Goal: Task Accomplishment & Management: Use online tool/utility

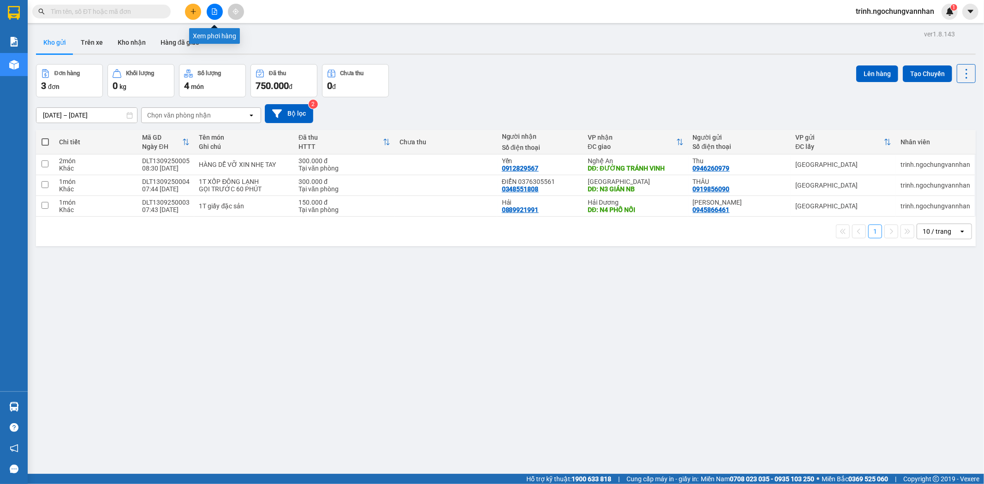
click at [213, 9] on icon "file-add" at bounding box center [214, 11] width 6 height 6
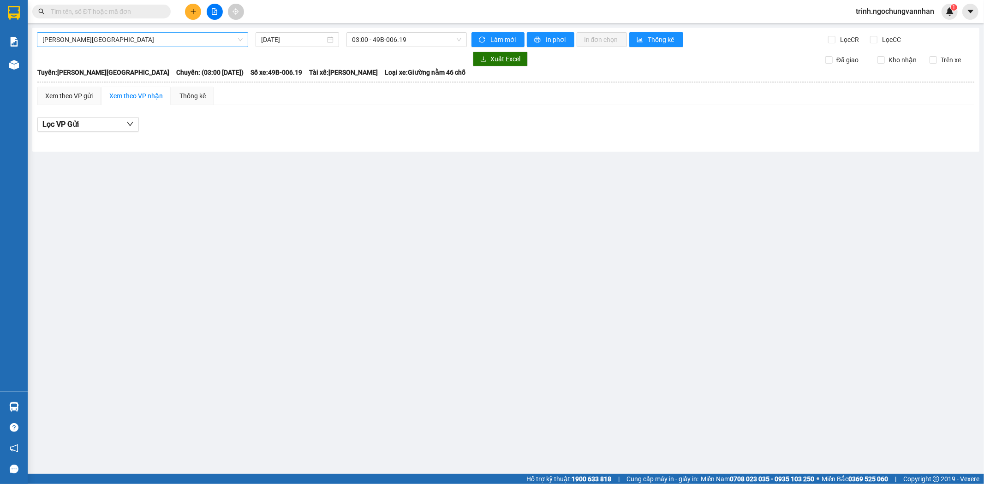
click at [166, 36] on span "[PERSON_NAME][GEOGRAPHIC_DATA]" at bounding box center [142, 40] width 200 height 14
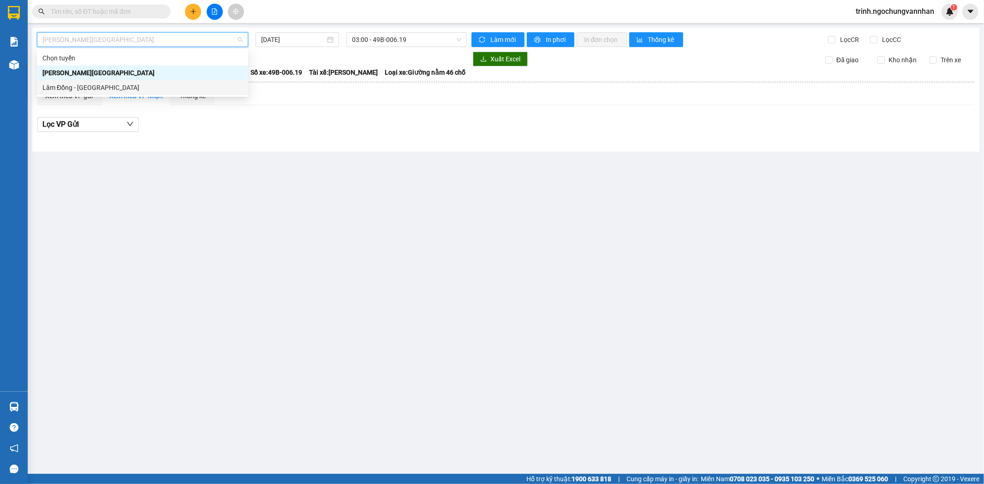
click at [146, 86] on div "Lâm Đồng - [GEOGRAPHIC_DATA]" at bounding box center [142, 88] width 200 height 10
type input "[DATE]"
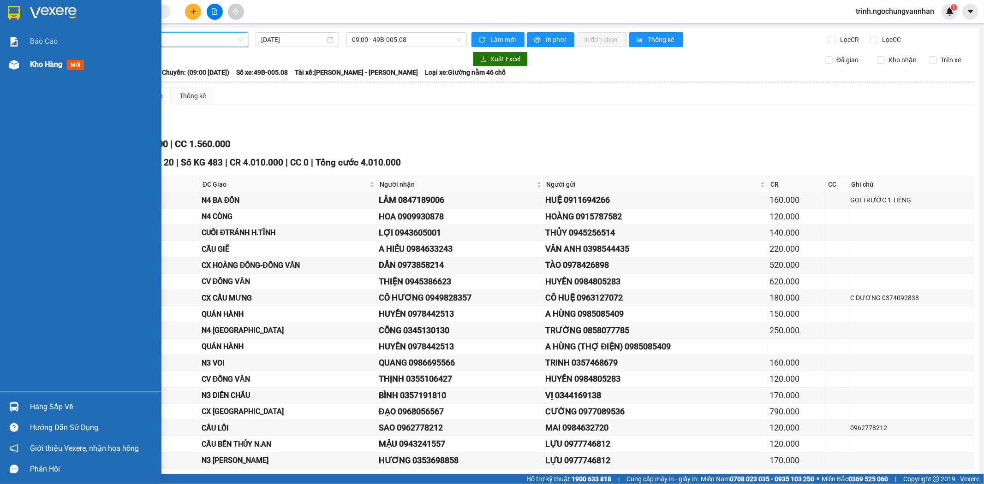
click at [20, 62] on div at bounding box center [14, 65] width 16 height 16
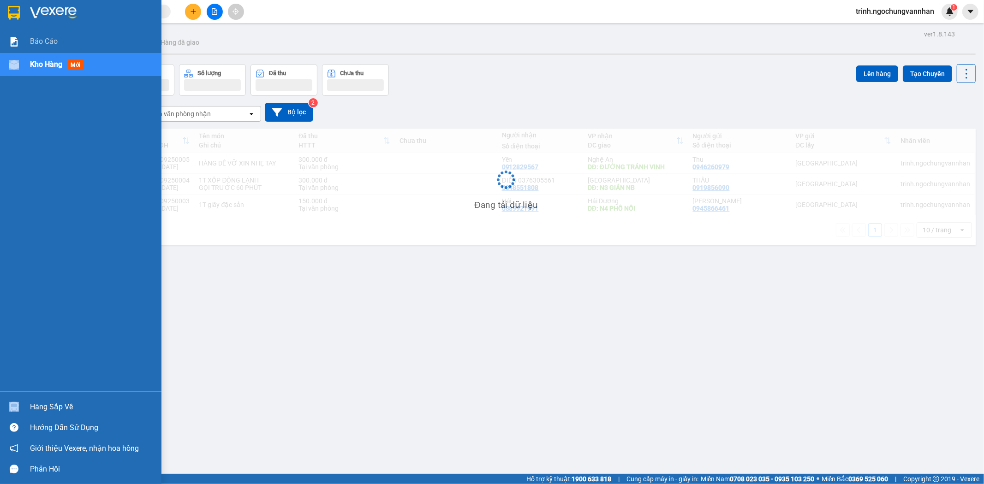
click at [20, 62] on div at bounding box center [14, 65] width 16 height 16
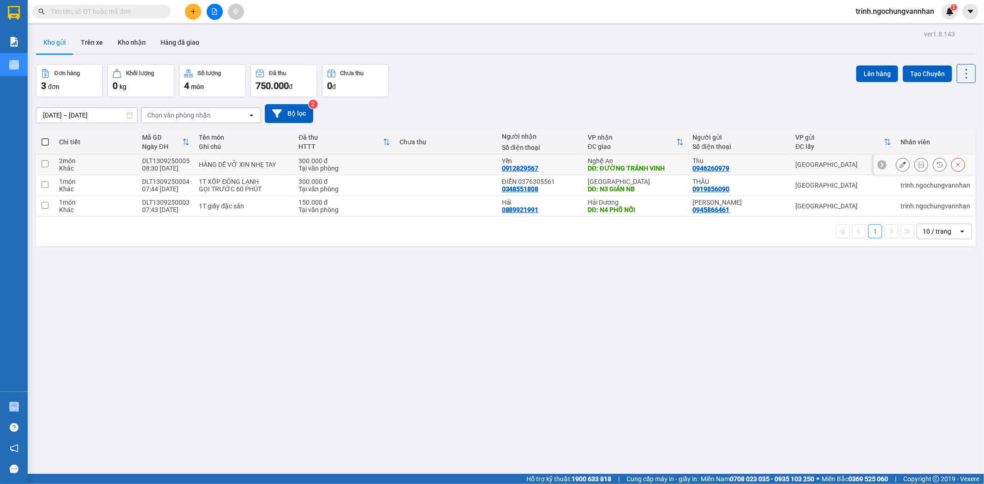
click at [43, 164] on input "checkbox" at bounding box center [45, 164] width 7 height 7
checkbox input "true"
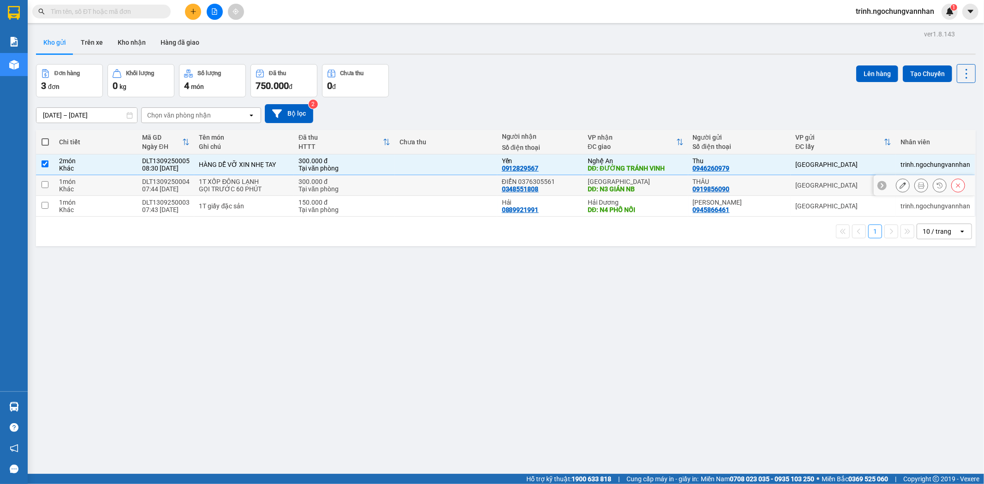
click at [46, 184] on input "checkbox" at bounding box center [45, 184] width 7 height 7
checkbox input "true"
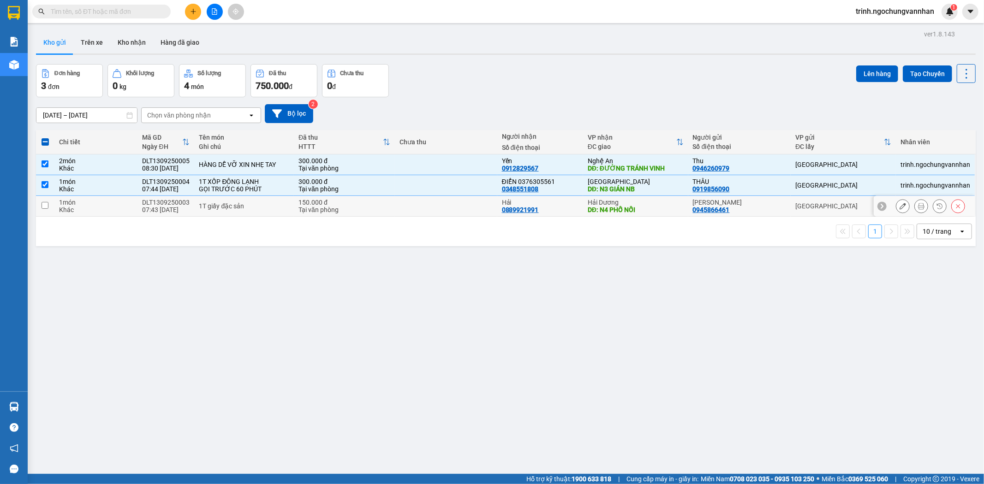
click at [44, 205] on input "checkbox" at bounding box center [45, 205] width 7 height 7
checkbox input "true"
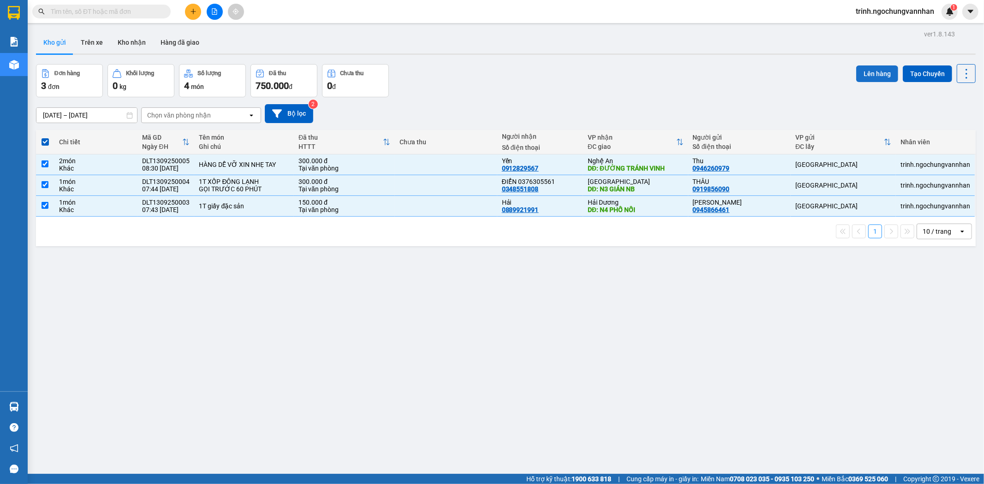
click at [871, 75] on button "Lên hàng" at bounding box center [877, 74] width 42 height 17
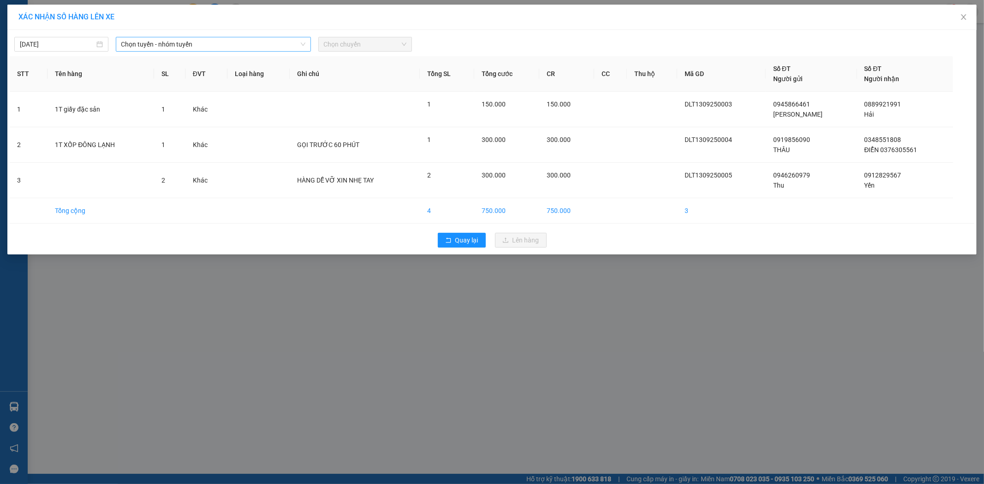
click at [169, 38] on div "[DATE] Chọn tuyến - nhóm tuyến Chọn chuyến" at bounding box center [492, 41] width 965 height 19
click at [169, 41] on span "Chọn tuyến - nhóm tuyến" at bounding box center [213, 44] width 184 height 14
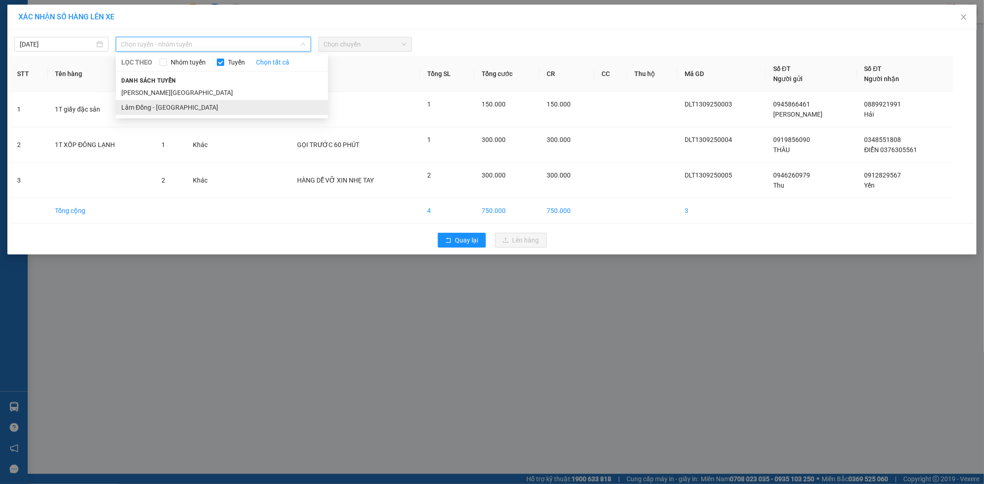
click at [187, 112] on li "Lâm Đồng - [GEOGRAPHIC_DATA]" at bounding box center [222, 107] width 212 height 15
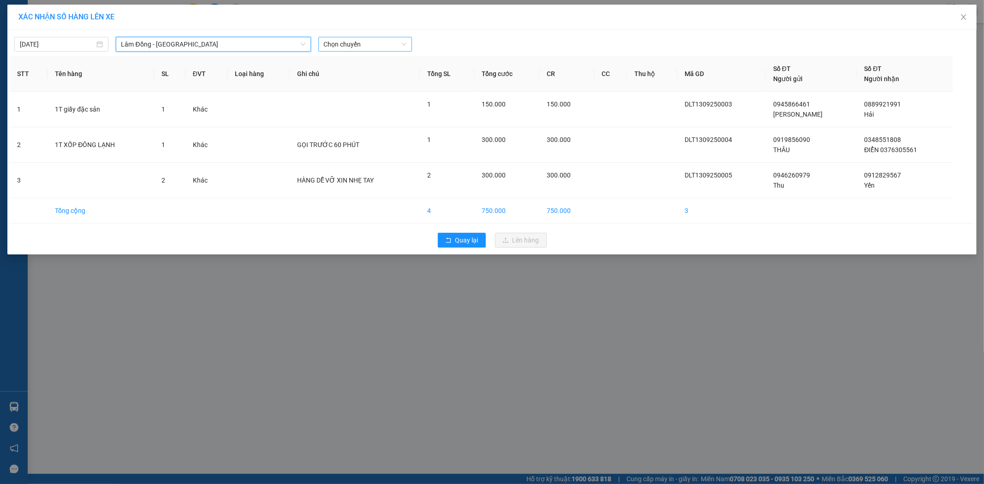
click at [353, 44] on span "Chọn chuyến" at bounding box center [365, 44] width 83 height 14
click at [353, 75] on div "09:00 - 49B-005.08" at bounding box center [360, 77] width 72 height 10
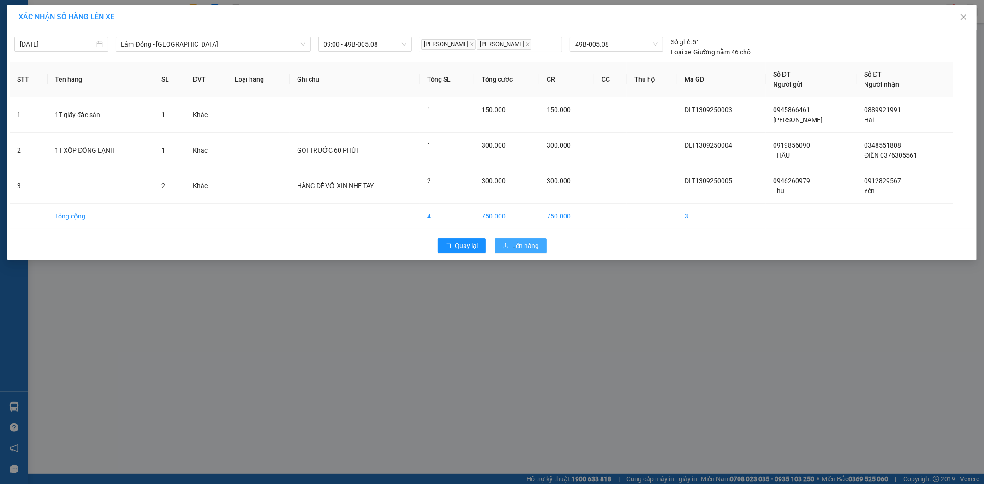
click at [526, 250] on span "Lên hàng" at bounding box center [526, 246] width 27 height 10
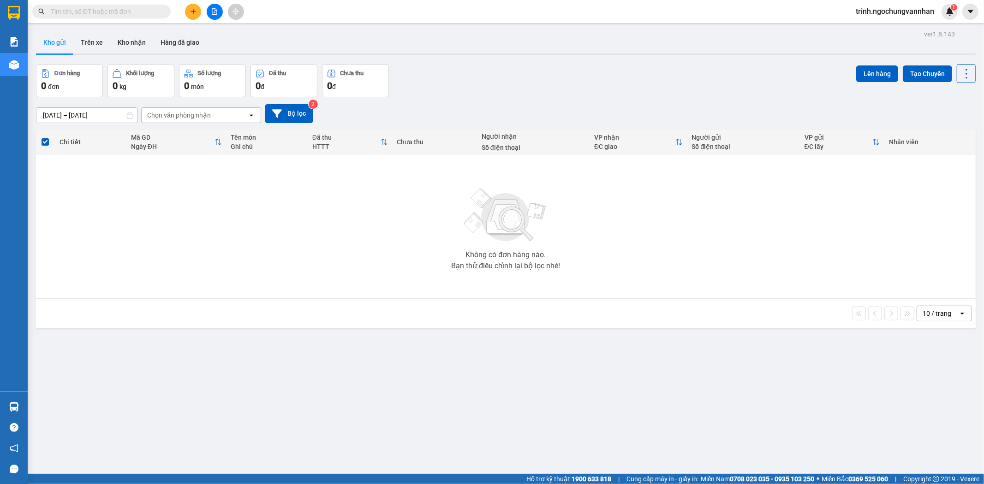
click at [213, 6] on button at bounding box center [215, 12] width 16 height 16
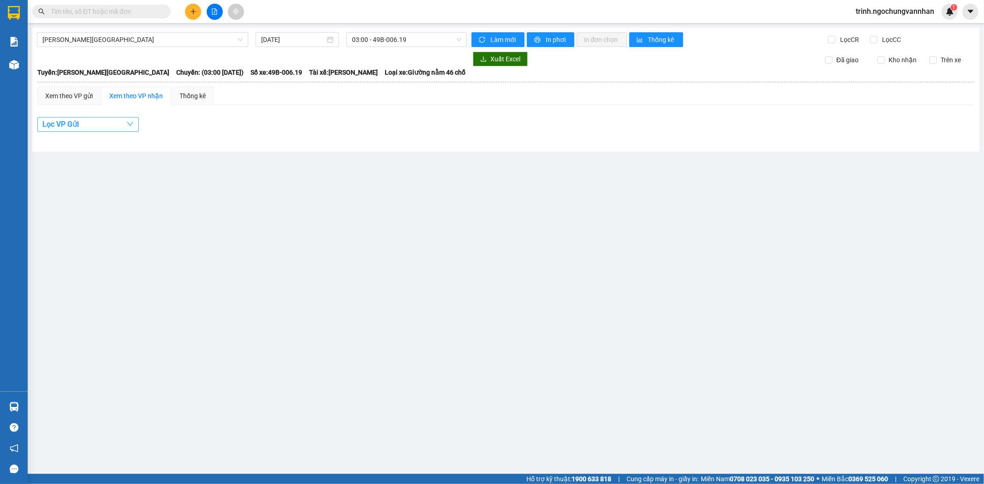
click at [77, 121] on span "Lọc VP Gửi" at bounding box center [60, 125] width 36 height 12
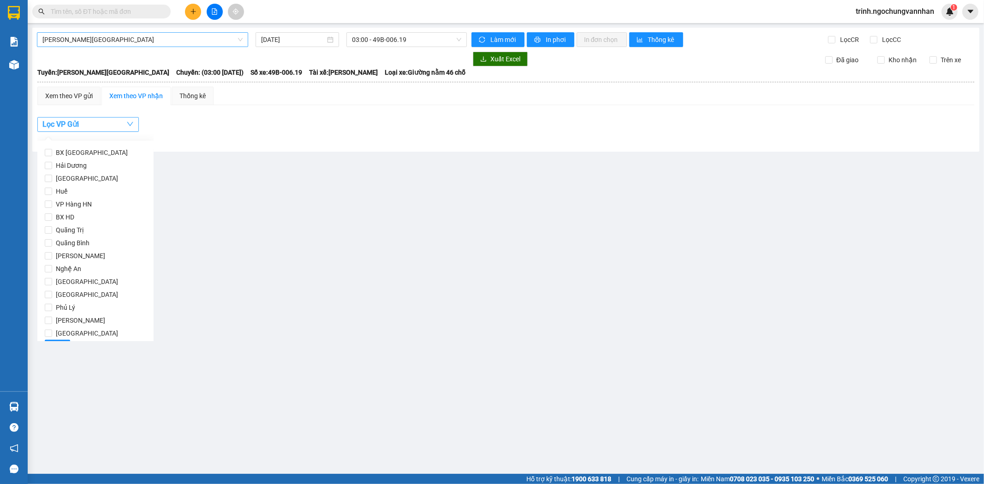
click at [87, 40] on span "[PERSON_NAME][GEOGRAPHIC_DATA]" at bounding box center [142, 40] width 200 height 14
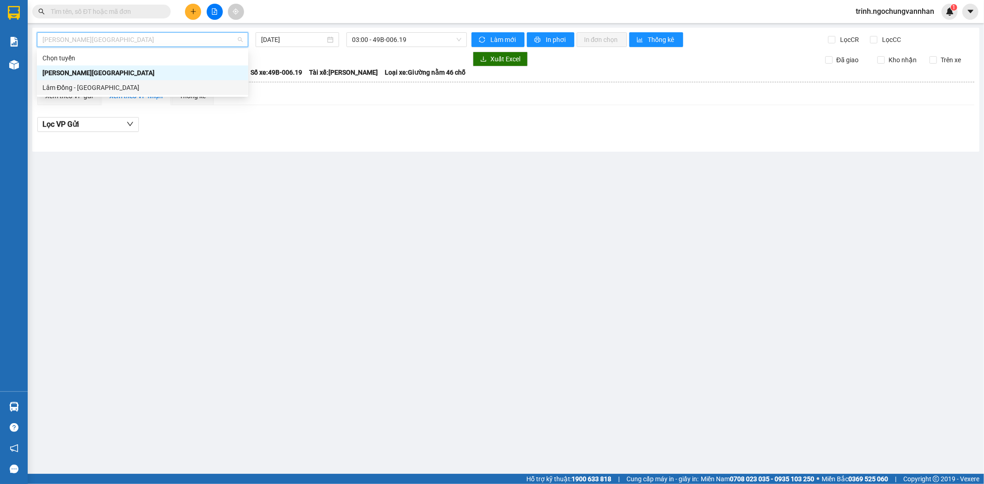
click at [94, 87] on div "Lâm Đồng - [GEOGRAPHIC_DATA]" at bounding box center [142, 88] width 200 height 10
type input "[DATE]"
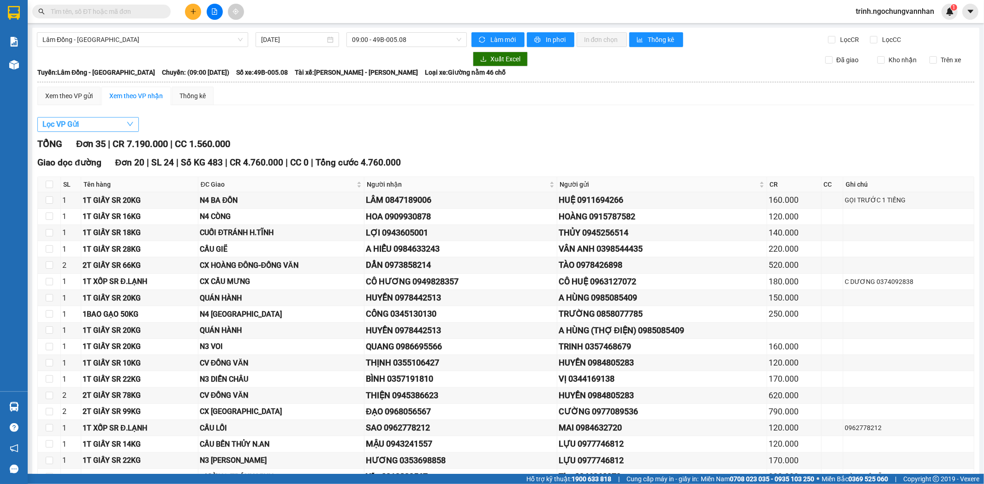
click at [94, 119] on button "Lọc VP Gửi" at bounding box center [88, 124] width 102 height 15
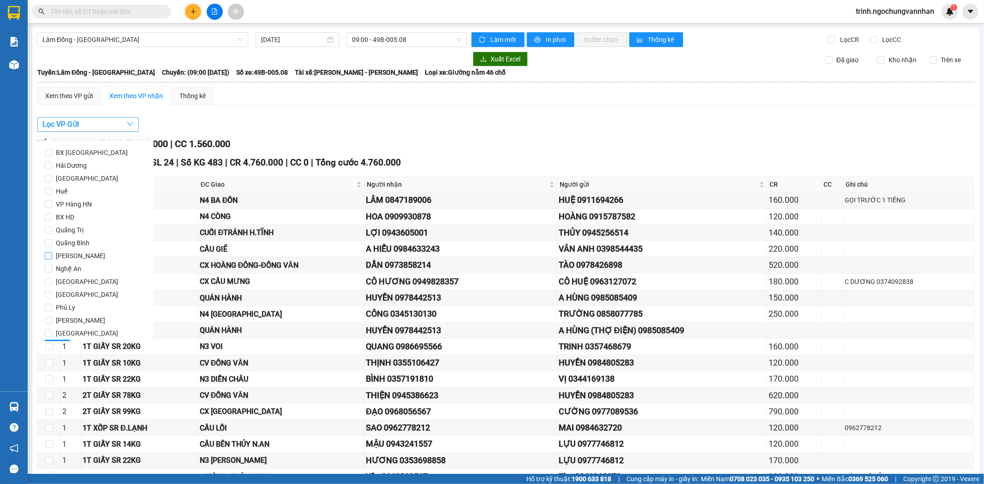
scroll to position [19, 0]
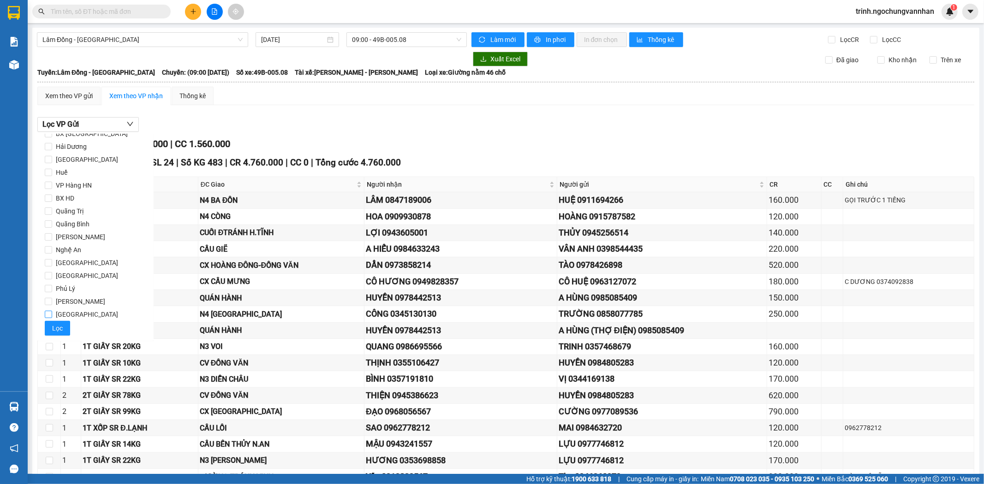
click at [48, 320] on label "[GEOGRAPHIC_DATA]" at bounding box center [96, 314] width 102 height 13
click at [48, 318] on input "[GEOGRAPHIC_DATA]" at bounding box center [48, 314] width 7 height 7
checkbox input "true"
click at [53, 324] on span "Lọc" at bounding box center [57, 328] width 11 height 10
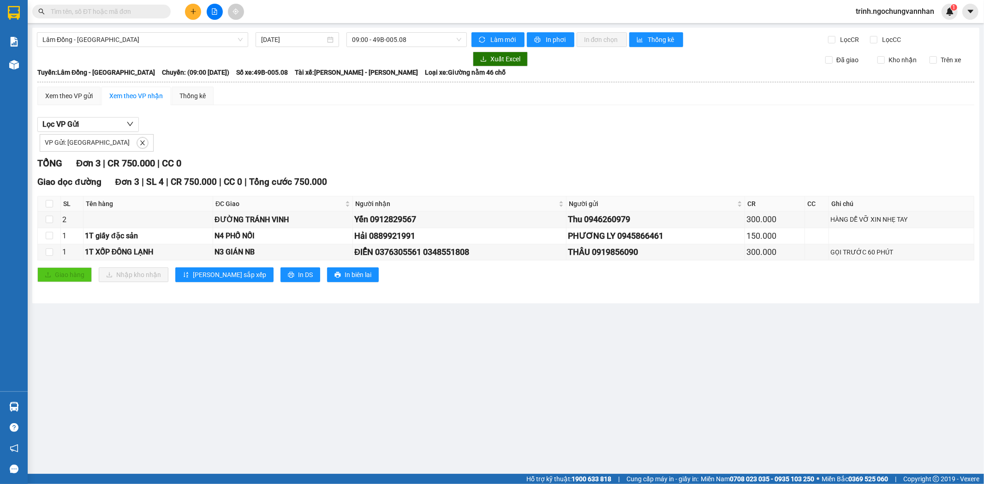
click at [558, 48] on div "Lâm Đồng - [GEOGRAPHIC_DATA] [DATE] 09:00 - 49B-005.08 Làm mới In phơi In đơn c…" at bounding box center [505, 166] width 947 height 276
click at [558, 47] on div "Lâm Đồng - [GEOGRAPHIC_DATA] [DATE] 09:00 - 49B-005.08 Làm mới In phơi In đơn c…" at bounding box center [505, 166] width 947 height 276
click at [556, 40] on span "In phơi" at bounding box center [556, 40] width 21 height 10
